Goal: Information Seeking & Learning: Learn about a topic

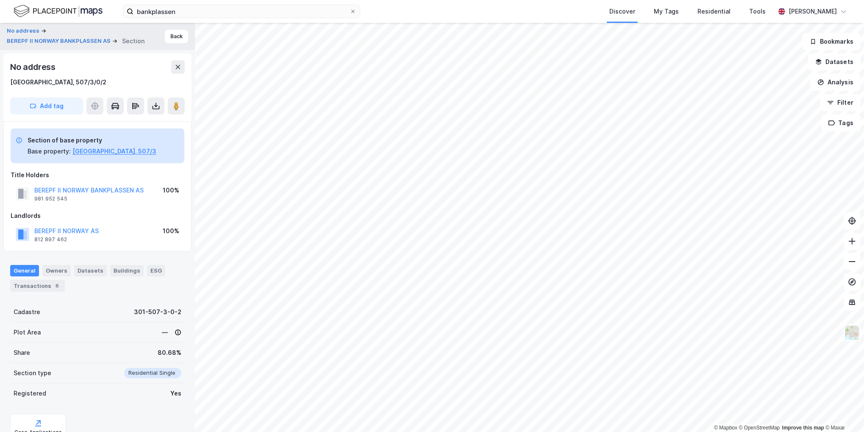
scroll to position [2, 0]
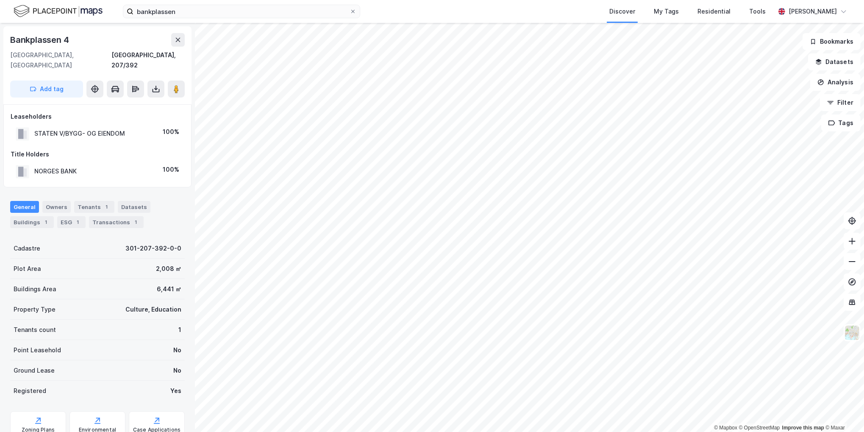
scroll to position [2, 0]
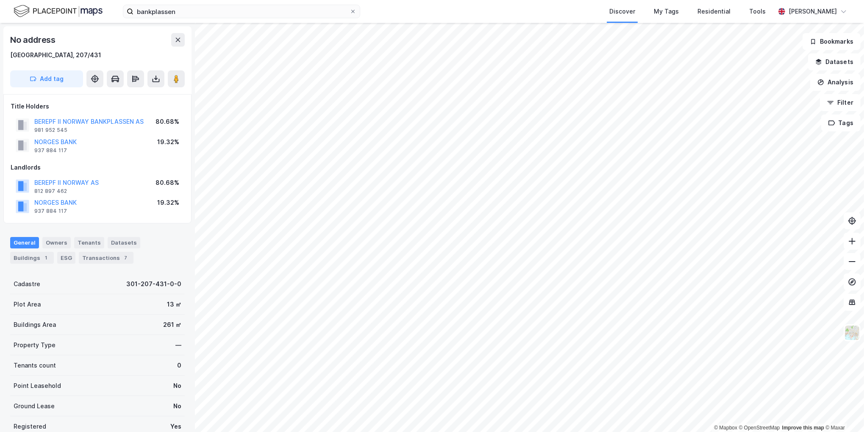
scroll to position [2, 0]
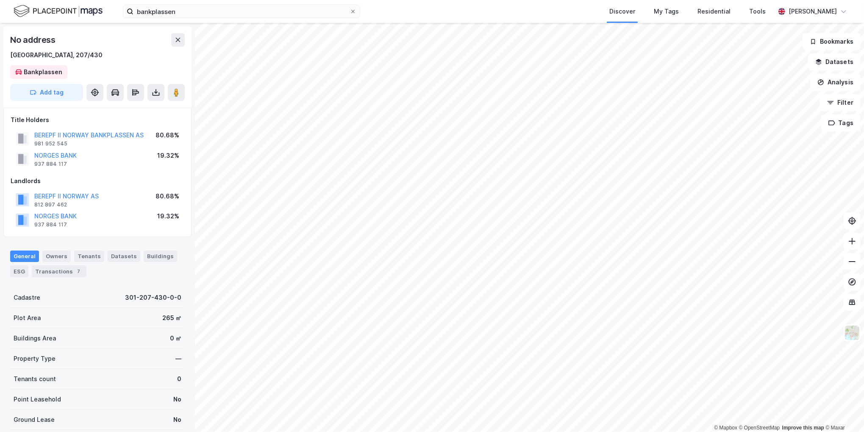
scroll to position [2, 0]
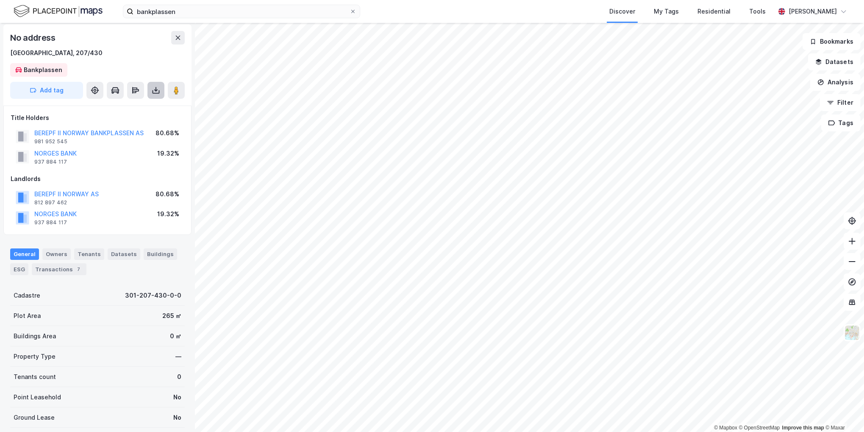
click at [151, 89] on button at bounding box center [155, 90] width 17 height 17
click at [125, 106] on div "Download Assessment Report" at bounding box center [118, 107] width 81 height 7
